Goal: Task Accomplishment & Management: Manage account settings

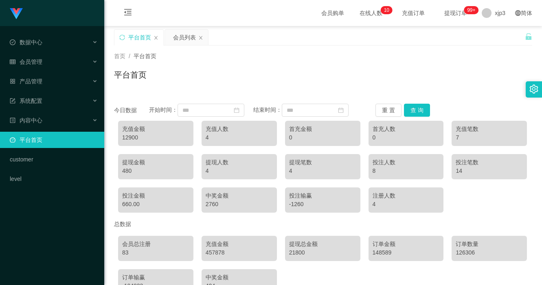
drag, startPoint x: 0, startPoint y: 0, endPoint x: 199, endPoint y: 26, distance: 200.6
click at [199, 26] on main "关闭左侧 关闭右侧 关闭其它 刷新页面 平台首页 会员列表 首页 / 平台首页 / 平台首页 今日数据 开始时间： 结束时间： 重 置 查 询 充值金额 12…" at bounding box center [322, 162] width 437 height 273
click at [43, 57] on div "会员管理" at bounding box center [52, 62] width 104 height 16
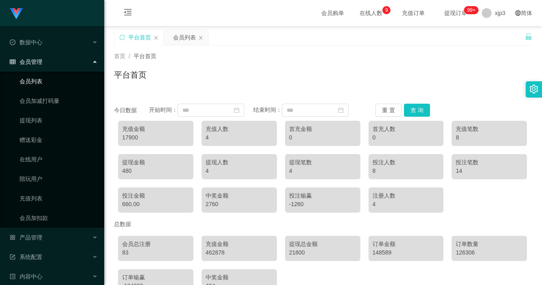
click at [41, 83] on link "会员列表" at bounding box center [59, 81] width 78 height 16
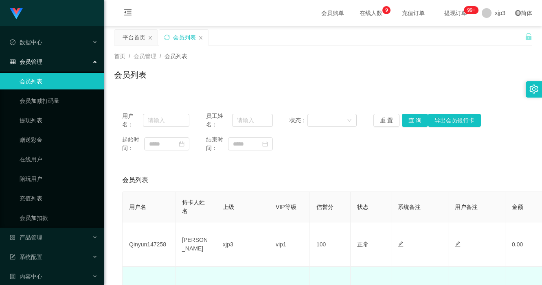
scroll to position [81, 0]
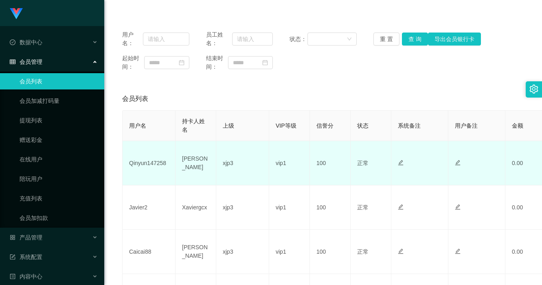
click at [158, 161] on td "Qinyun147258" at bounding box center [148, 163] width 53 height 44
copy td "Qinyun147258"
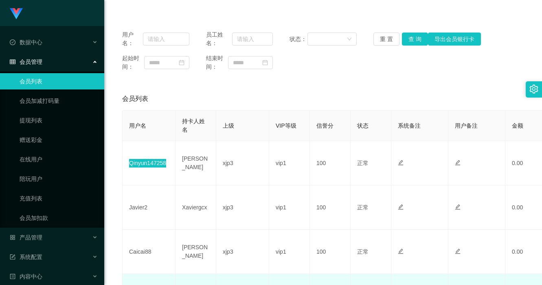
scroll to position [244, 0]
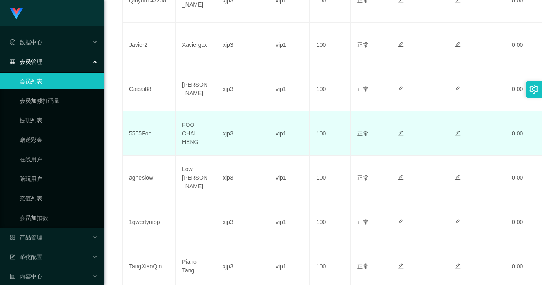
click at [144, 135] on td "5555Foo" at bounding box center [148, 133] width 53 height 44
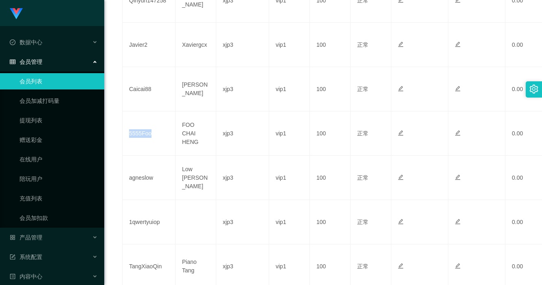
copy td "5555Foo"
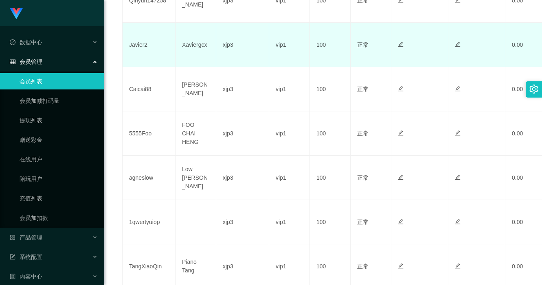
click at [140, 47] on td "Javier2" at bounding box center [148, 45] width 53 height 44
copy td "Javier2"
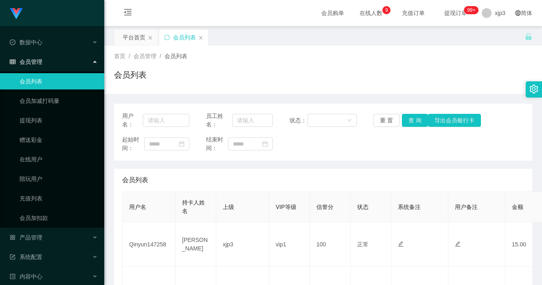
scroll to position [81, 0]
click at [49, 85] on link "会员列表" at bounding box center [59, 81] width 78 height 16
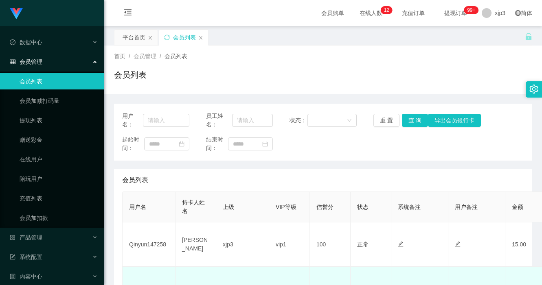
scroll to position [203, 0]
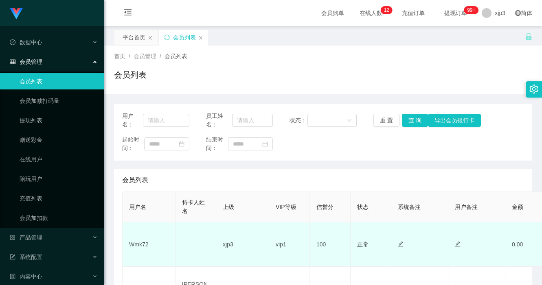
click at [140, 244] on td "Wmk72" at bounding box center [148, 245] width 53 height 44
copy td "Wmk72"
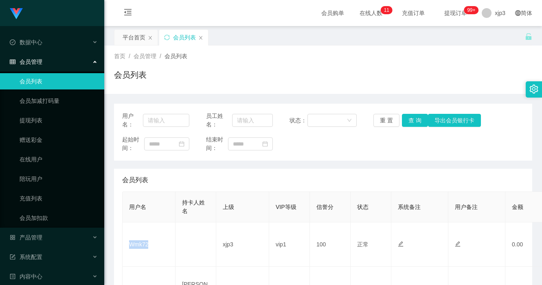
scroll to position [244, 0]
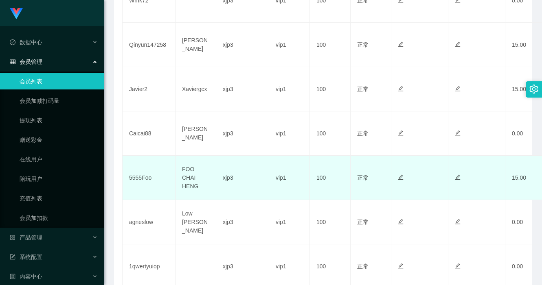
click at [140, 172] on td "5555Foo" at bounding box center [148, 178] width 53 height 44
click at [139, 175] on td "5555Foo" at bounding box center [148, 178] width 53 height 44
copy td "5555Foo"
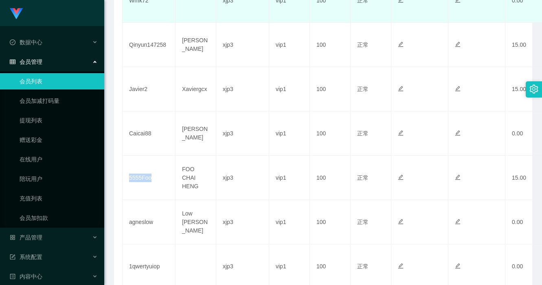
scroll to position [122, 0]
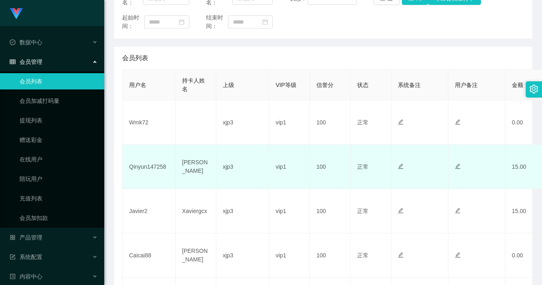
click at [150, 168] on td "Qinyun147258" at bounding box center [148, 167] width 53 height 44
copy td "Qinyun147258"
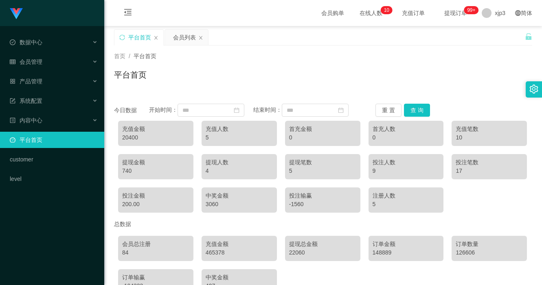
scroll to position [51, 0]
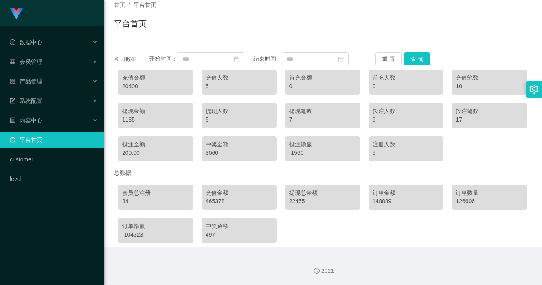
click at [194, 28] on div "平台首页" at bounding box center [323, 26] width 418 height 19
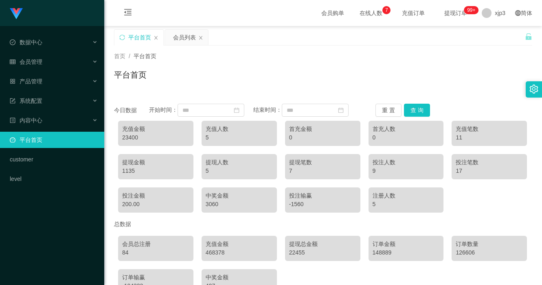
scroll to position [51, 0]
